Goal: Task Accomplishment & Management: Manage account settings

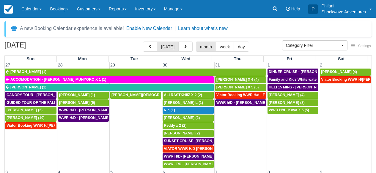
select select
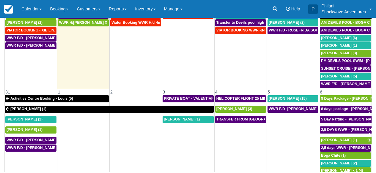
scroll to position [95, 0]
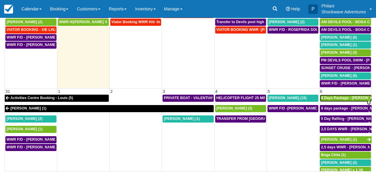
click at [325, 97] on span "8 Days Package - [PERSON_NAME] (1)" at bounding box center [354, 98] width 67 height 4
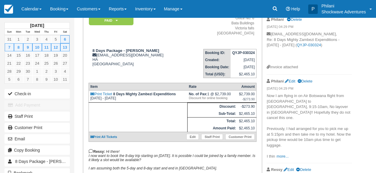
scroll to position [57, 0]
click at [32, 10] on link "Calendar" at bounding box center [31, 9] width 29 height 18
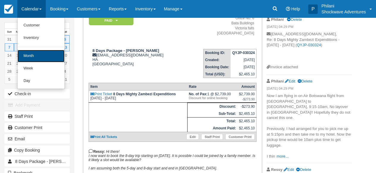
click at [43, 56] on link "Month" at bounding box center [41, 56] width 47 height 12
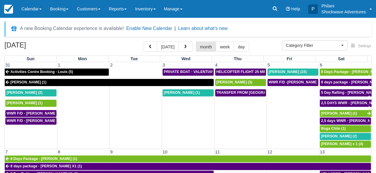
select select
click at [246, 94] on span "TRANSFER FROM [GEOGRAPHIC_DATA] TO VIC FALLS - [PERSON_NAME] X 1 (1)" at bounding box center [288, 93] width 143 height 4
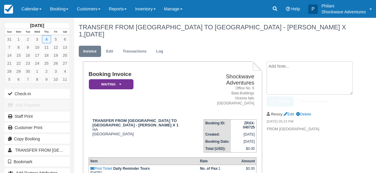
click at [274, 62] on textarea at bounding box center [310, 78] width 86 height 33
paste textarea "I arrive at 3:30pm at Kasane Airport on Air Botswana Flight 0021."
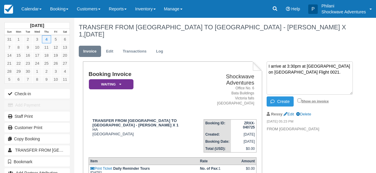
type textarea "I arrive at 3:30pm at Kasane Airport on Air Botswana Flight 0021."
click at [299, 99] on input "Show on invoice" at bounding box center [300, 101] width 4 height 4
checkbox input "true"
click at [285, 97] on button "Create" at bounding box center [280, 102] width 27 height 10
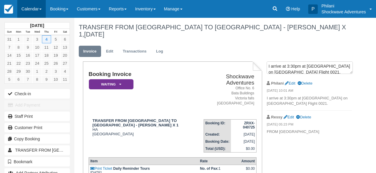
click at [28, 2] on link "Calendar" at bounding box center [31, 9] width 29 height 18
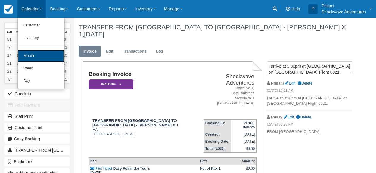
click at [46, 54] on link "Month" at bounding box center [41, 56] width 47 height 12
click at [46, 54] on link "18" at bounding box center [46, 55] width 9 height 8
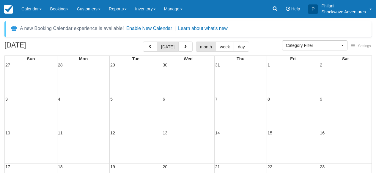
select select
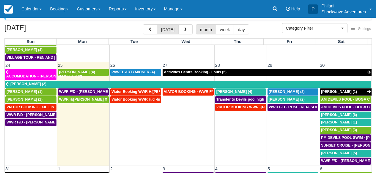
scroll to position [19, 0]
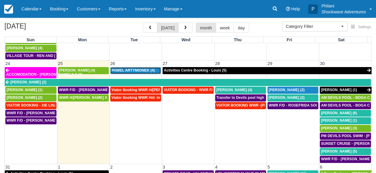
click at [134, 68] on span "PAWEL ARTYMIONEK (4)" at bounding box center [133, 70] width 43 height 4
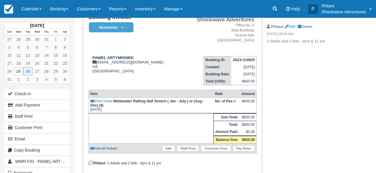
scroll to position [46, 0]
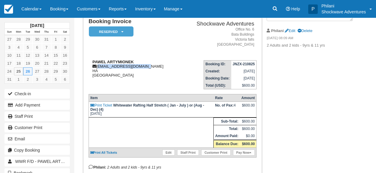
drag, startPoint x: 143, startPoint y: 67, endPoint x: 98, endPoint y: 68, distance: 45.8
click at [98, 68] on div "PAWEL ARTYMIONEK p.artymionek@gmail.com HA Zimbabwe" at bounding box center [135, 69] width 92 height 18
drag, startPoint x: 147, startPoint y: 67, endPoint x: 95, endPoint y: 67, distance: 51.8
click at [95, 67] on div "PAWEL ARTYMIONEK p.artymionek@gmail.com HA Zimbabwe" at bounding box center [135, 69] width 92 height 18
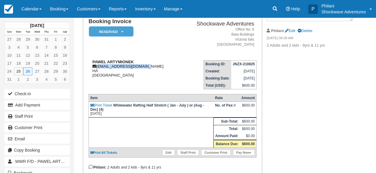
copy div "p.artymionek@gmail.com"
click at [19, 7] on link "Calendar" at bounding box center [31, 9] width 29 height 18
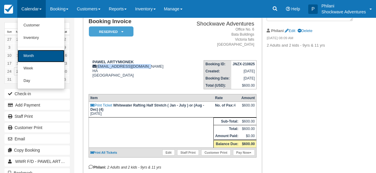
click at [35, 57] on link "Month" at bounding box center [41, 56] width 47 height 12
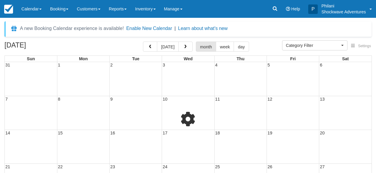
select select
click at [188, 48] on span "button" at bounding box center [186, 47] width 4 height 4
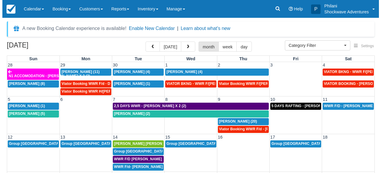
scroll to position [90, 0]
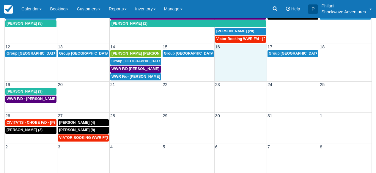
click at [235, 68] on td at bounding box center [240, 65] width 52 height 31
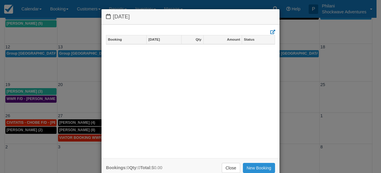
click at [262, 170] on link "New Booking" at bounding box center [259, 168] width 32 height 10
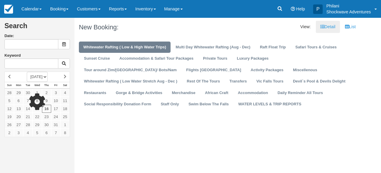
type input "10/16/25"
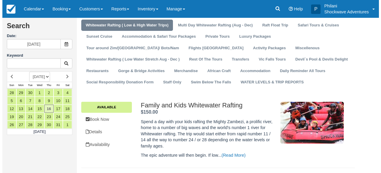
scroll to position [52, 0]
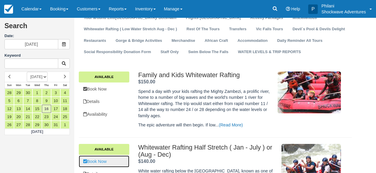
click at [117, 159] on link "Book Now" at bounding box center [104, 162] width 51 height 12
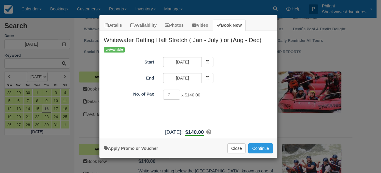
click at [176, 93] on input "2" at bounding box center [171, 95] width 17 height 10
click at [176, 93] on input "3" at bounding box center [171, 95] width 17 height 10
type input "4"
click at [176, 93] on input "4" at bounding box center [171, 95] width 17 height 10
click at [258, 149] on button "Continue" at bounding box center [260, 149] width 24 height 10
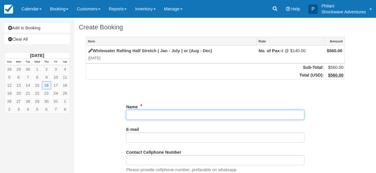
click at [147, 116] on input "Name" at bounding box center [215, 115] width 178 height 10
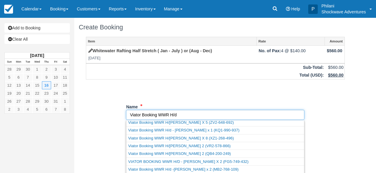
scroll to position [2, 0]
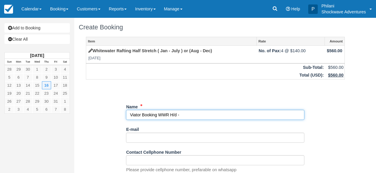
paste input "Miller, Rachel"
click at [192, 116] on input "Name" at bounding box center [215, 115] width 178 height 10
click at [208, 115] on input "Name" at bounding box center [215, 115] width 178 height 10
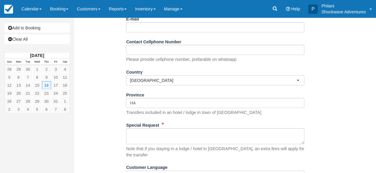
scroll to position [114, 0]
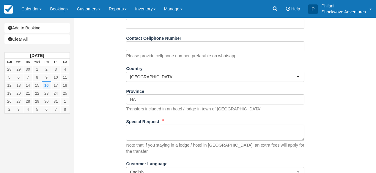
type input "Viator Booking WWR H/d - Miller Rachel X 4"
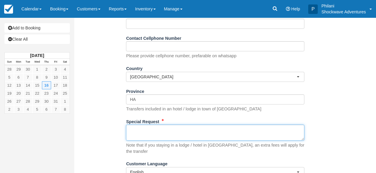
click at [160, 138] on textarea "Special Request" at bounding box center [215, 133] width 178 height 16
paste textarea "Customer Miller, Rachel Customer email S-9f1dfab0f783448ba47bc9e73a08519a+13065…"
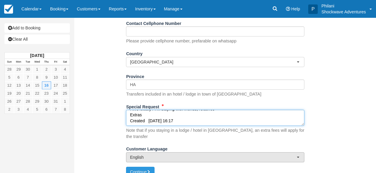
scroll to position [134, 0]
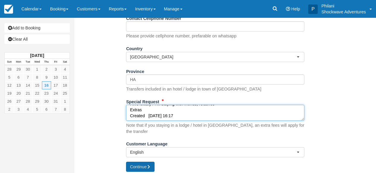
type textarea "Customer Miller, Rachel Customer email S-9f1dfab0f783448ba47bc9e73a08519a+13065…"
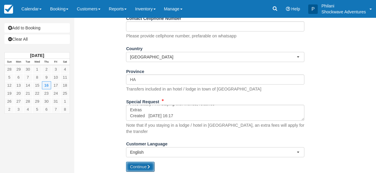
click at [149, 165] on icon "submit" at bounding box center [149, 167] width 4 height 4
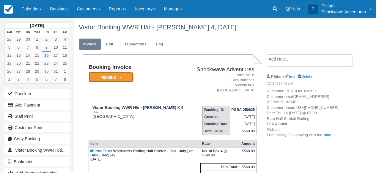
click at [132, 81] on em "Pending" at bounding box center [111, 77] width 45 height 10
click at [114, 74] on em "Pending" at bounding box center [111, 77] width 45 height 10
click at [118, 77] on em "Pending" at bounding box center [111, 77] width 45 height 10
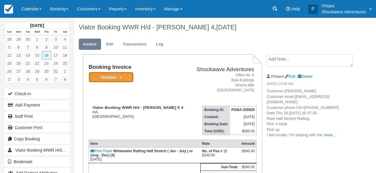
click at [118, 77] on em "Pending" at bounding box center [111, 77] width 45 height 10
click at [122, 78] on em "Pending" at bounding box center [111, 77] width 45 height 10
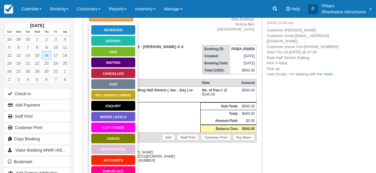
scroll to position [71, 0]
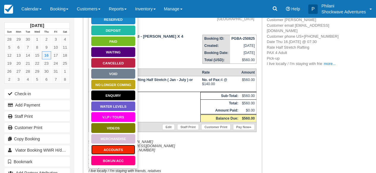
click at [122, 147] on link "ACCOUNTS" at bounding box center [113, 150] width 45 height 10
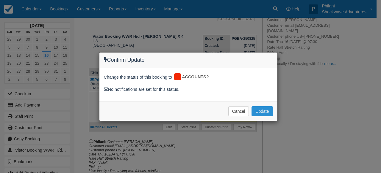
click at [257, 110] on button "Update" at bounding box center [261, 111] width 21 height 10
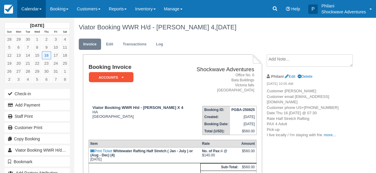
click at [32, 10] on link "Calendar" at bounding box center [31, 9] width 29 height 18
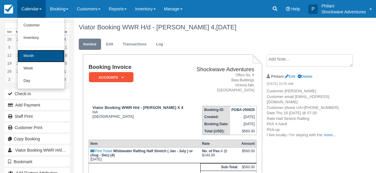
click at [37, 58] on link "Month" at bounding box center [41, 56] width 47 height 12
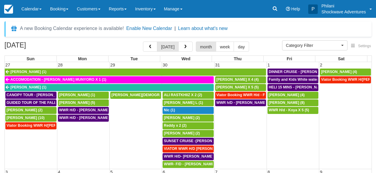
select select
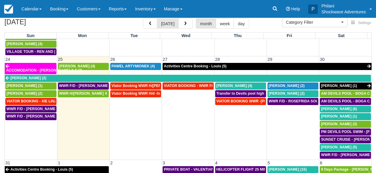
scroll to position [29, 0]
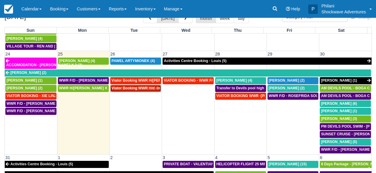
click at [152, 86] on span "Viator Booking WWR H/d -Inchbald James X 4 (4)" at bounding box center [164, 88] width 104 height 4
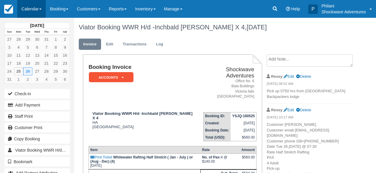
click at [32, 10] on link "Calendar" at bounding box center [31, 9] width 29 height 18
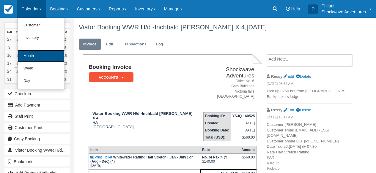
click at [38, 53] on link "Month" at bounding box center [41, 56] width 47 height 12
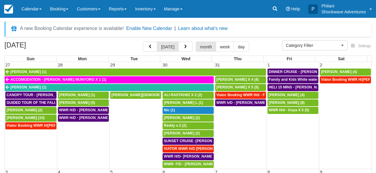
select select
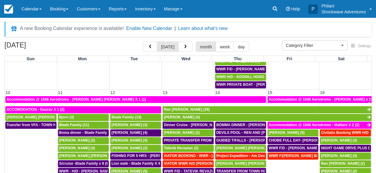
scroll to position [395, 0]
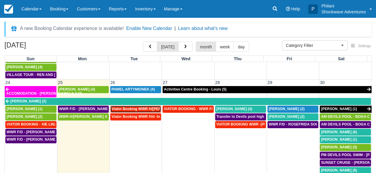
click at [149, 107] on span "Viator Booking WWR H/d - George, Sheena X 8 (8)" at bounding box center [154, 109] width 84 height 4
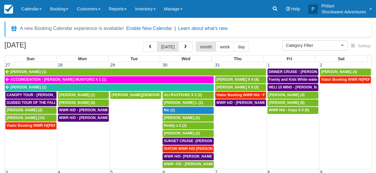
select select
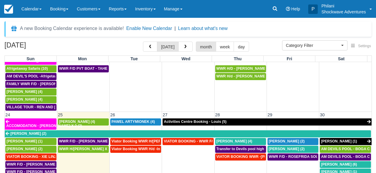
scroll to position [395, 0]
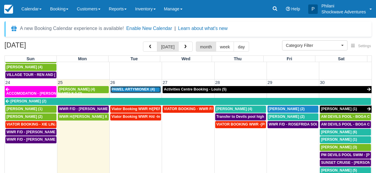
click at [137, 87] on span "PAWEL ARTYMIONEK (4)" at bounding box center [133, 89] width 43 height 4
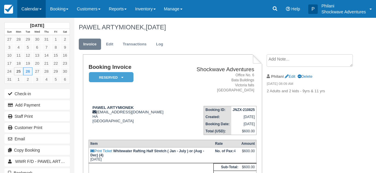
click at [37, 7] on link "Calendar" at bounding box center [31, 9] width 29 height 18
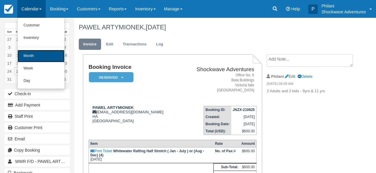
click at [44, 58] on link "Month" at bounding box center [41, 56] width 47 height 12
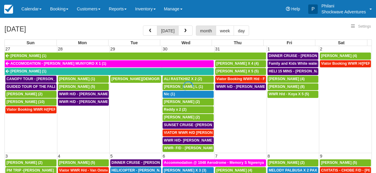
select select
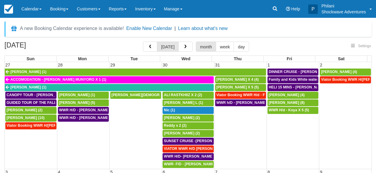
select select
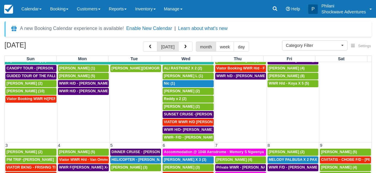
scroll to position [86, 0]
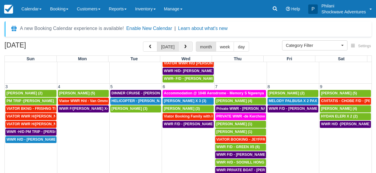
click at [189, 48] on button "button" at bounding box center [185, 47] width 14 height 10
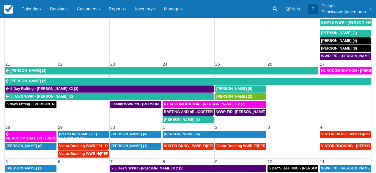
scroll to position [86, 0]
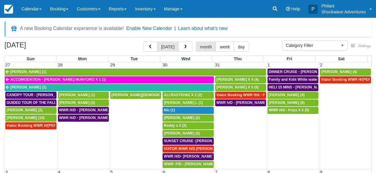
select select
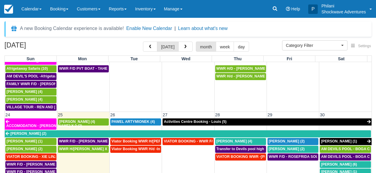
scroll to position [369, 0]
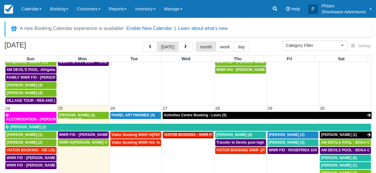
click at [196, 133] on span "VIATOR BOOKING - WWR F/D Dancy, Merrin X 2 (3)" at bounding box center [211, 135] width 95 height 4
